Goal: Task Accomplishment & Management: Use online tool/utility

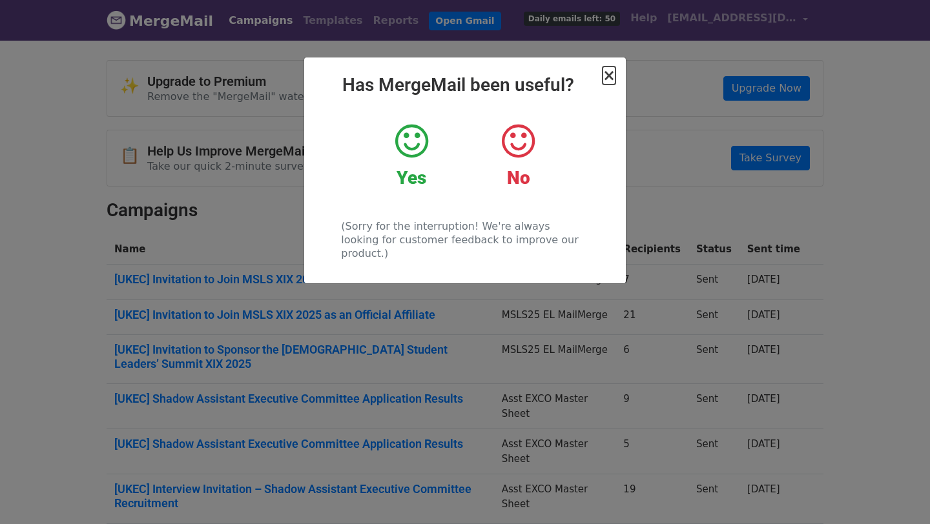
click at [606, 73] on span "×" at bounding box center [608, 75] width 13 height 18
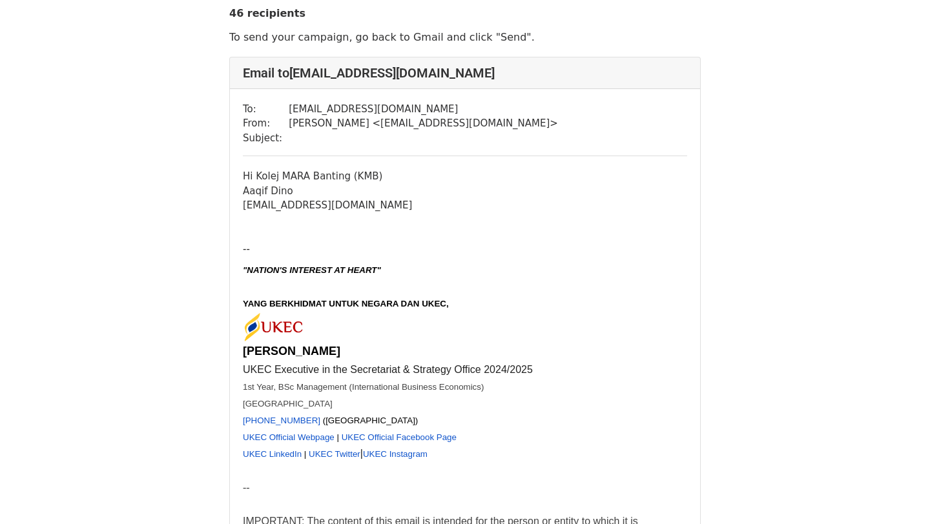
scroll to position [81, 0]
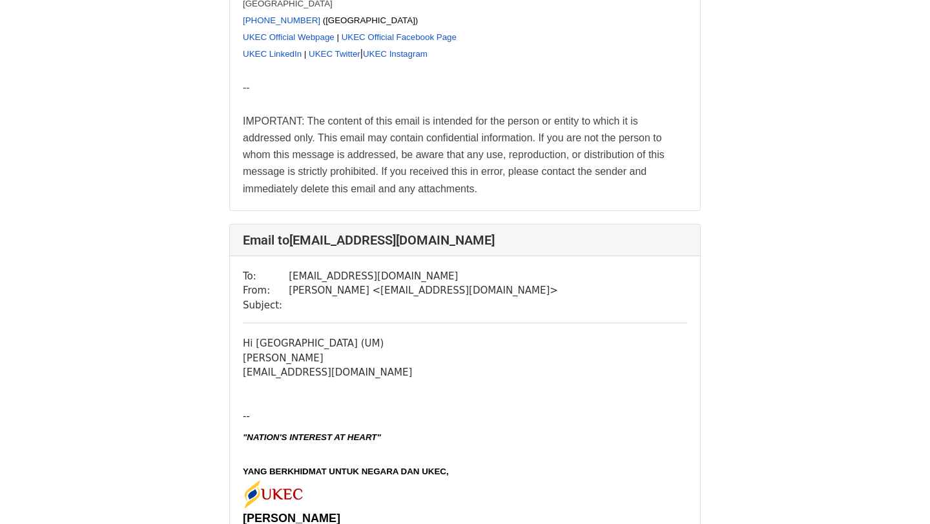
scroll to position [4485, 0]
